Goal: Check status: Check status

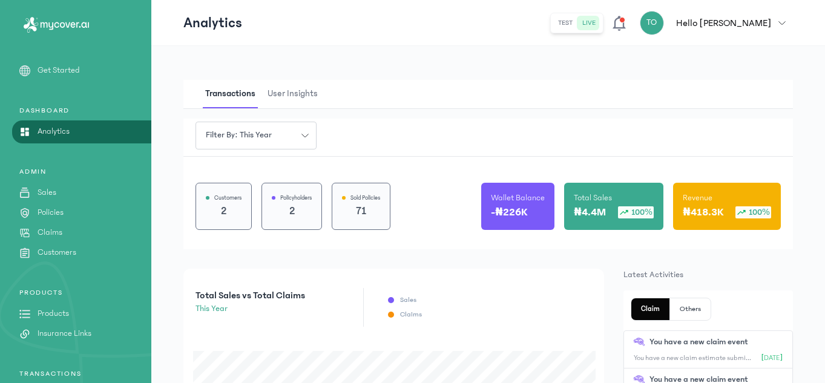
click at [625, 28] on icon at bounding box center [619, 23] width 13 height 15
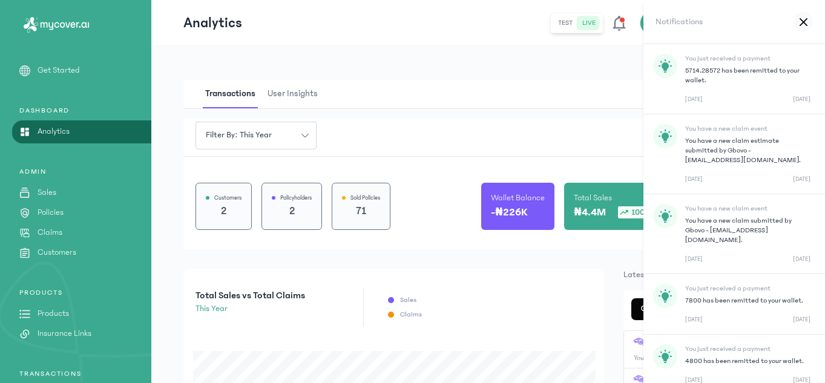
drag, startPoint x: 813, startPoint y: 20, endPoint x: 807, endPoint y: 22, distance: 6.3
click at [807, 22] on div "Notifications" at bounding box center [735, 22] width 182 height 44
click at [807, 22] on div at bounding box center [803, 21] width 19 height 19
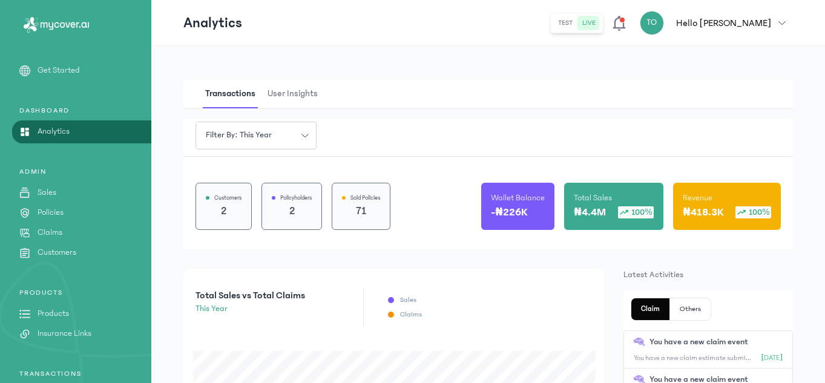
click at [81, 229] on link "Claims" at bounding box center [75, 232] width 151 height 13
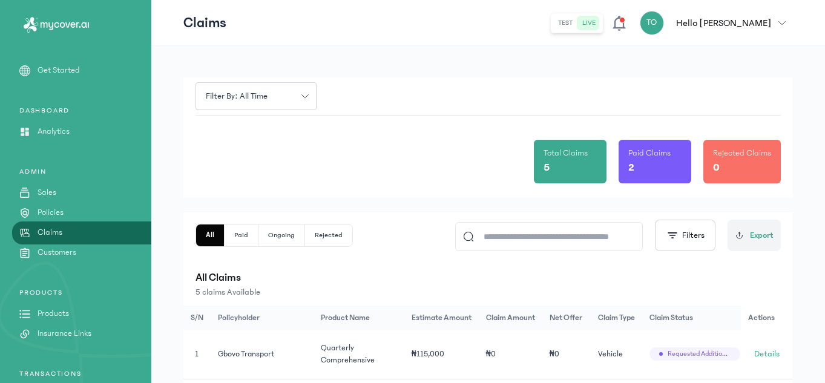
scroll to position [242, 0]
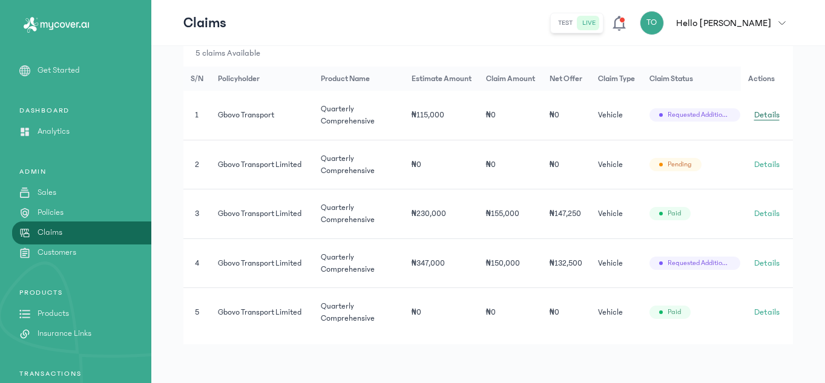
click at [768, 111] on span "Details" at bounding box center [766, 115] width 25 height 12
